Goal: Task Accomplishment & Management: Use online tool/utility

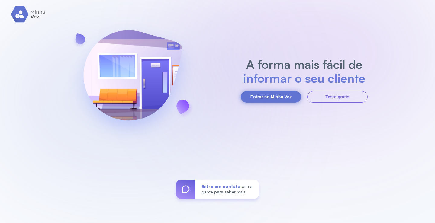
click at [268, 95] on button "Entrar no Minha Vez" at bounding box center [271, 96] width 60 height 11
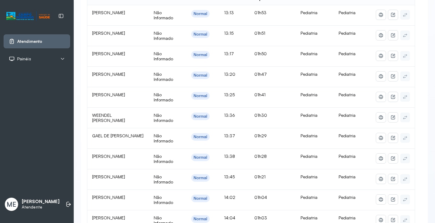
scroll to position [91, 0]
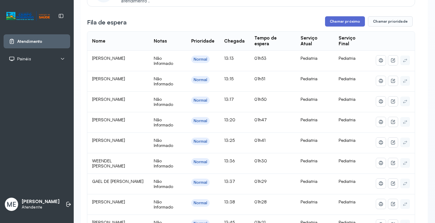
click at [359, 26] on button "Chamar próximo" at bounding box center [345, 21] width 40 height 10
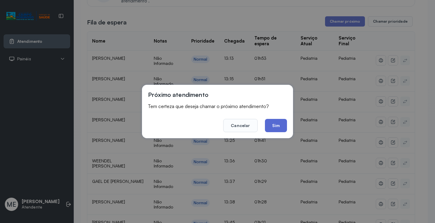
click at [275, 123] on button "Sim" at bounding box center [276, 125] width 22 height 13
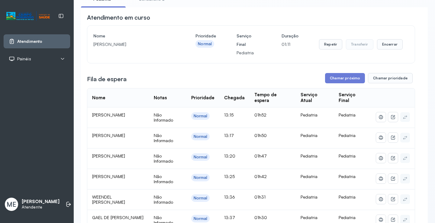
scroll to position [30, 0]
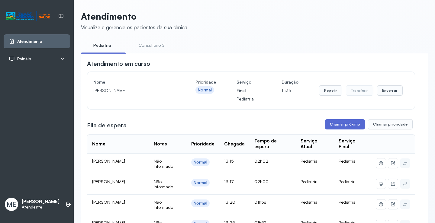
click at [342, 125] on button "Chamar próximo" at bounding box center [345, 124] width 40 height 10
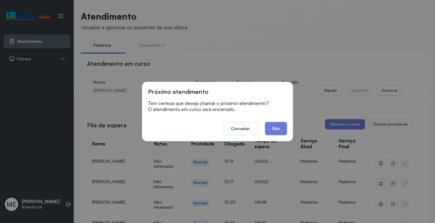
click at [272, 125] on button "Sim" at bounding box center [276, 128] width 22 height 13
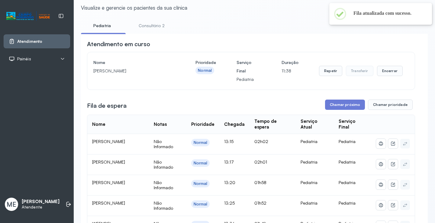
scroll to position [60, 0]
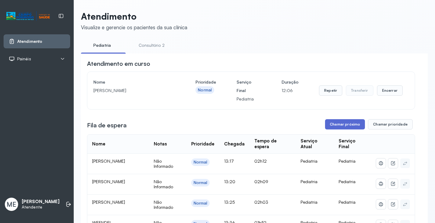
click at [341, 127] on button "Chamar próximo" at bounding box center [345, 124] width 40 height 10
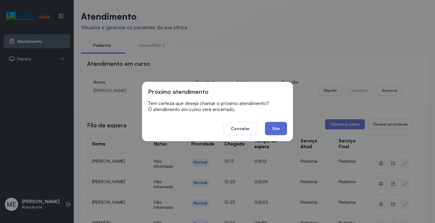
click at [276, 129] on button "Sim" at bounding box center [276, 128] width 22 height 13
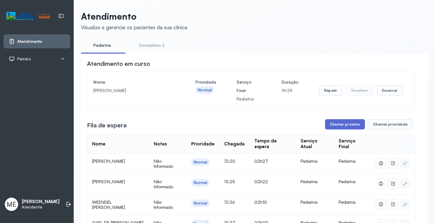
click at [356, 126] on button "Chamar próximo" at bounding box center [345, 124] width 40 height 10
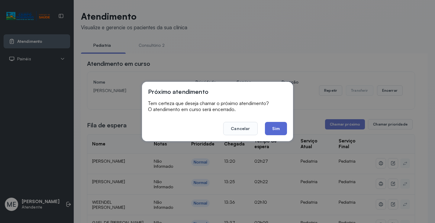
click at [278, 129] on button "Sim" at bounding box center [276, 128] width 22 height 13
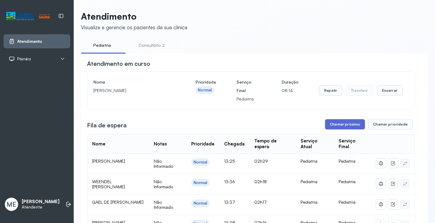
click at [337, 127] on button "Chamar próximo" at bounding box center [345, 124] width 40 height 10
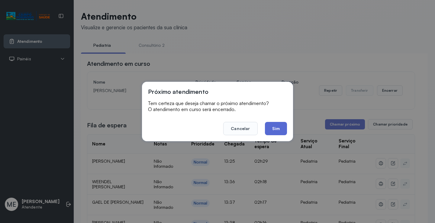
click at [273, 130] on button "Sim" at bounding box center [276, 128] width 22 height 13
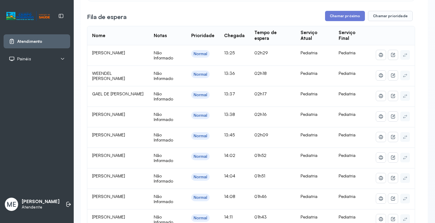
scroll to position [60, 0]
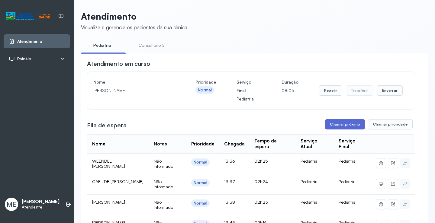
click at [340, 126] on button "Chamar próximo" at bounding box center [345, 124] width 40 height 10
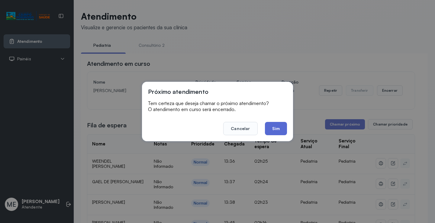
click at [276, 131] on button "Sim" at bounding box center [276, 128] width 22 height 13
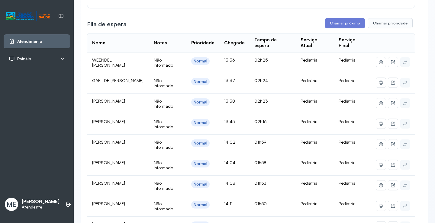
scroll to position [91, 0]
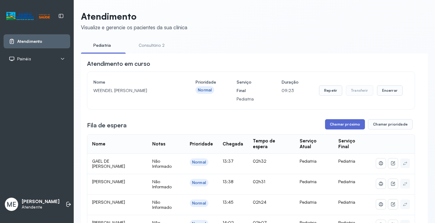
click at [330, 126] on button "Chamar próximo" at bounding box center [345, 124] width 40 height 10
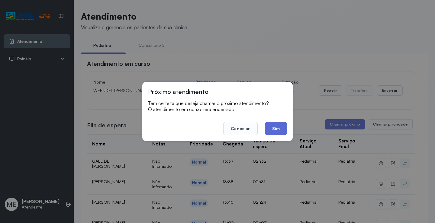
click at [278, 129] on button "Sim" at bounding box center [276, 128] width 22 height 13
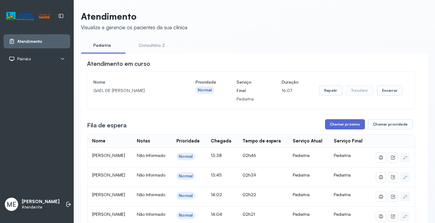
click at [355, 126] on button "Chamar próximo" at bounding box center [345, 124] width 40 height 10
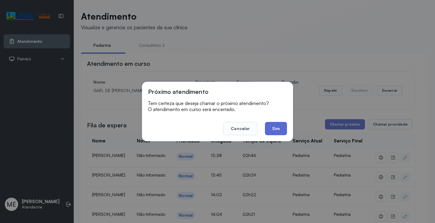
click at [275, 125] on button "Sim" at bounding box center [276, 128] width 22 height 13
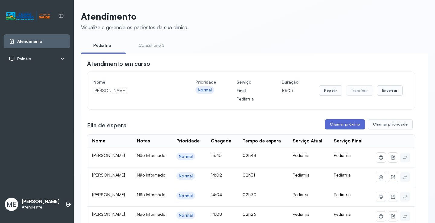
click at [332, 126] on button "Chamar próximo" at bounding box center [345, 124] width 40 height 10
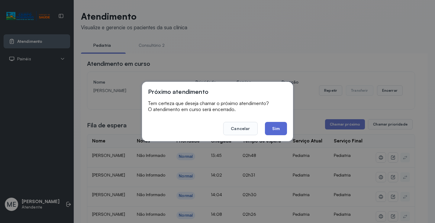
click at [282, 128] on button "Sim" at bounding box center [276, 128] width 22 height 13
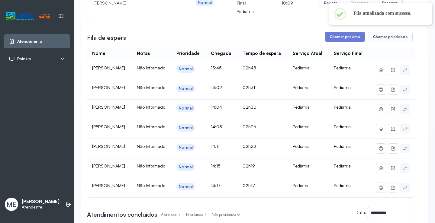
scroll to position [91, 0]
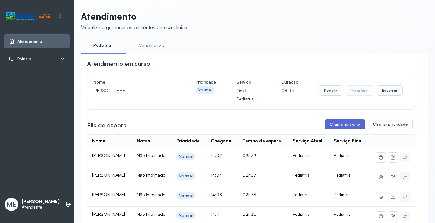
click at [356, 126] on button "Chamar próximo" at bounding box center [345, 124] width 40 height 10
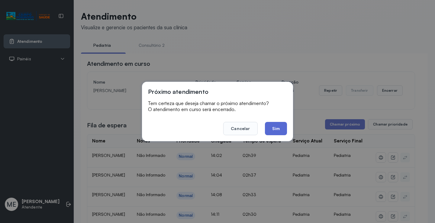
click at [267, 127] on button "Sim" at bounding box center [276, 128] width 22 height 13
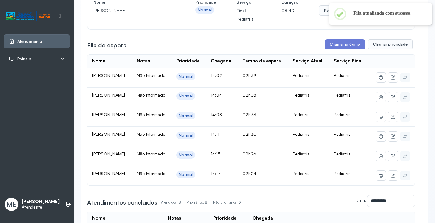
scroll to position [91, 0]
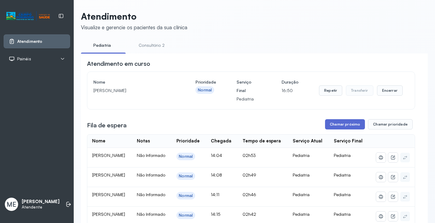
click at [334, 127] on button "Chamar próximo" at bounding box center [345, 124] width 40 height 10
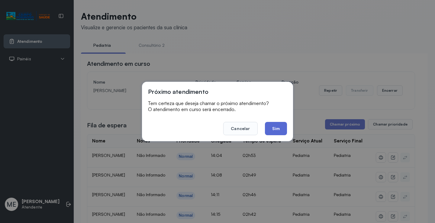
click at [278, 123] on button "Sim" at bounding box center [276, 128] width 22 height 13
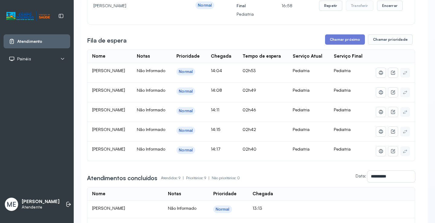
scroll to position [91, 0]
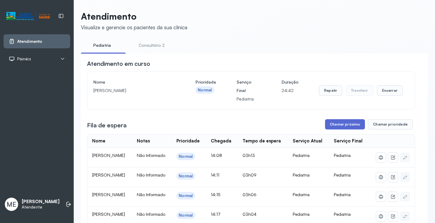
click at [327, 128] on button "Chamar próximo" at bounding box center [345, 124] width 40 height 10
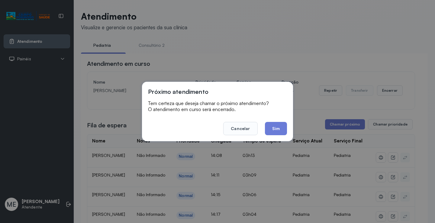
click at [275, 133] on button "Sim" at bounding box center [276, 128] width 22 height 13
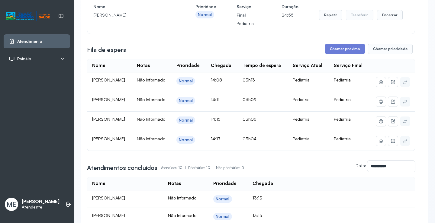
scroll to position [91, 0]
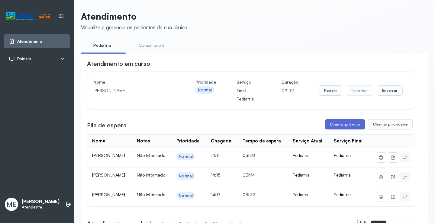
click at [326, 123] on button "Chamar próximo" at bounding box center [345, 124] width 40 height 10
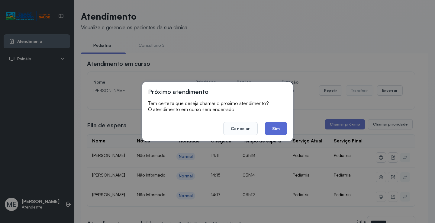
click at [274, 127] on button "Sim" at bounding box center [276, 128] width 22 height 13
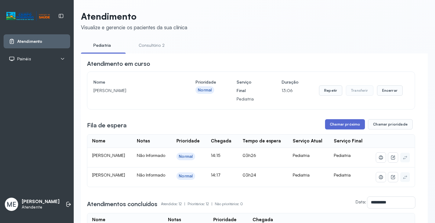
click at [325, 126] on button "Chamar próximo" at bounding box center [345, 124] width 40 height 10
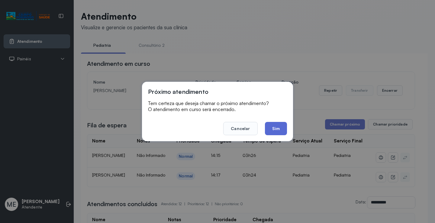
click at [279, 134] on button "Sim" at bounding box center [276, 128] width 22 height 13
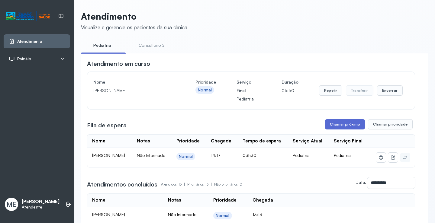
click at [331, 125] on button "Chamar próximo" at bounding box center [345, 124] width 40 height 10
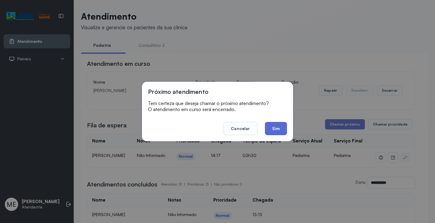
click at [269, 129] on button "Sim" at bounding box center [276, 128] width 22 height 13
